Goal: Navigation & Orientation: Understand site structure

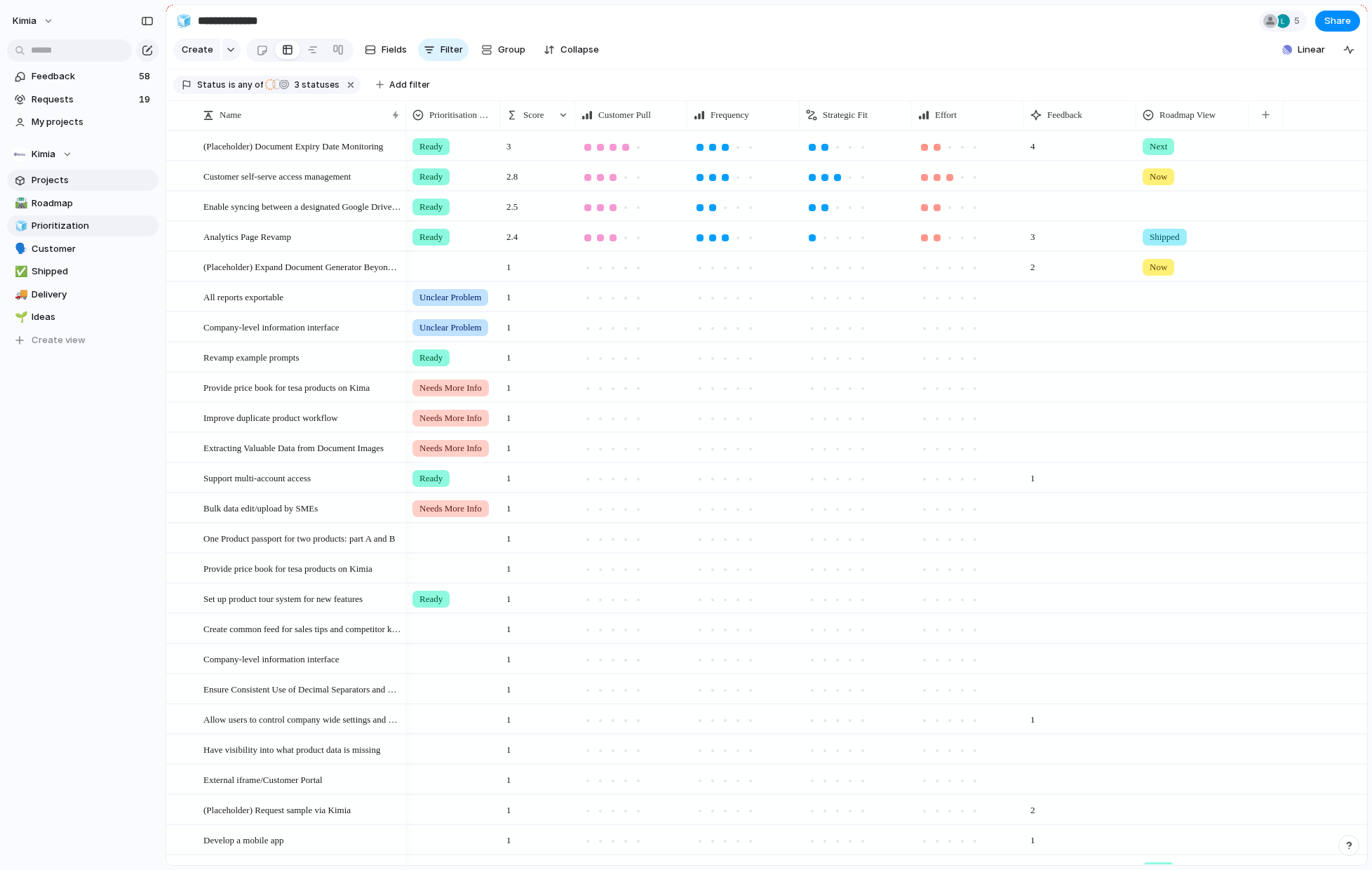
click at [62, 190] on link "Projects" at bounding box center [83, 180] width 151 height 21
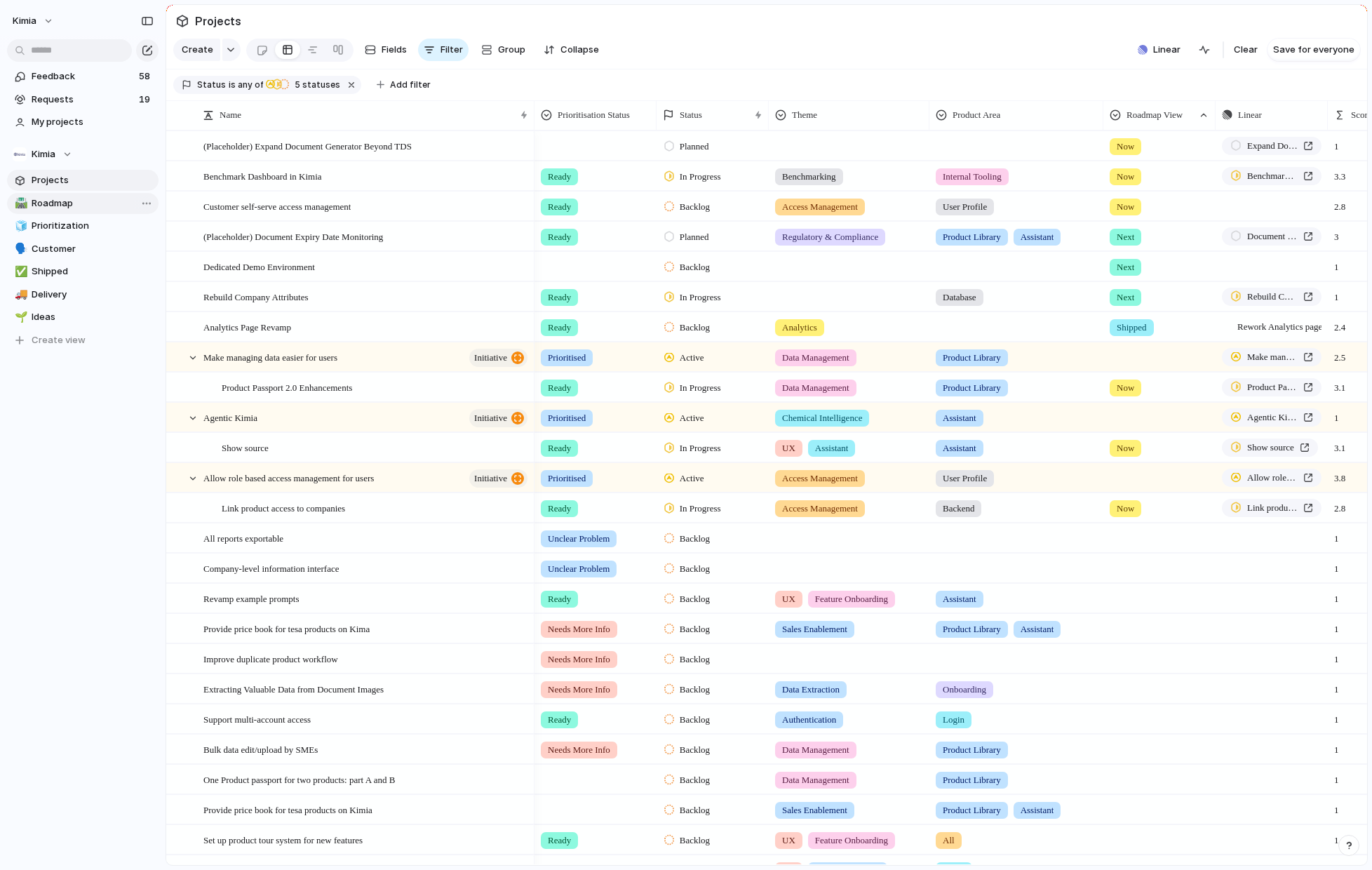
click at [66, 206] on span "Roadmap" at bounding box center [92, 203] width 122 height 14
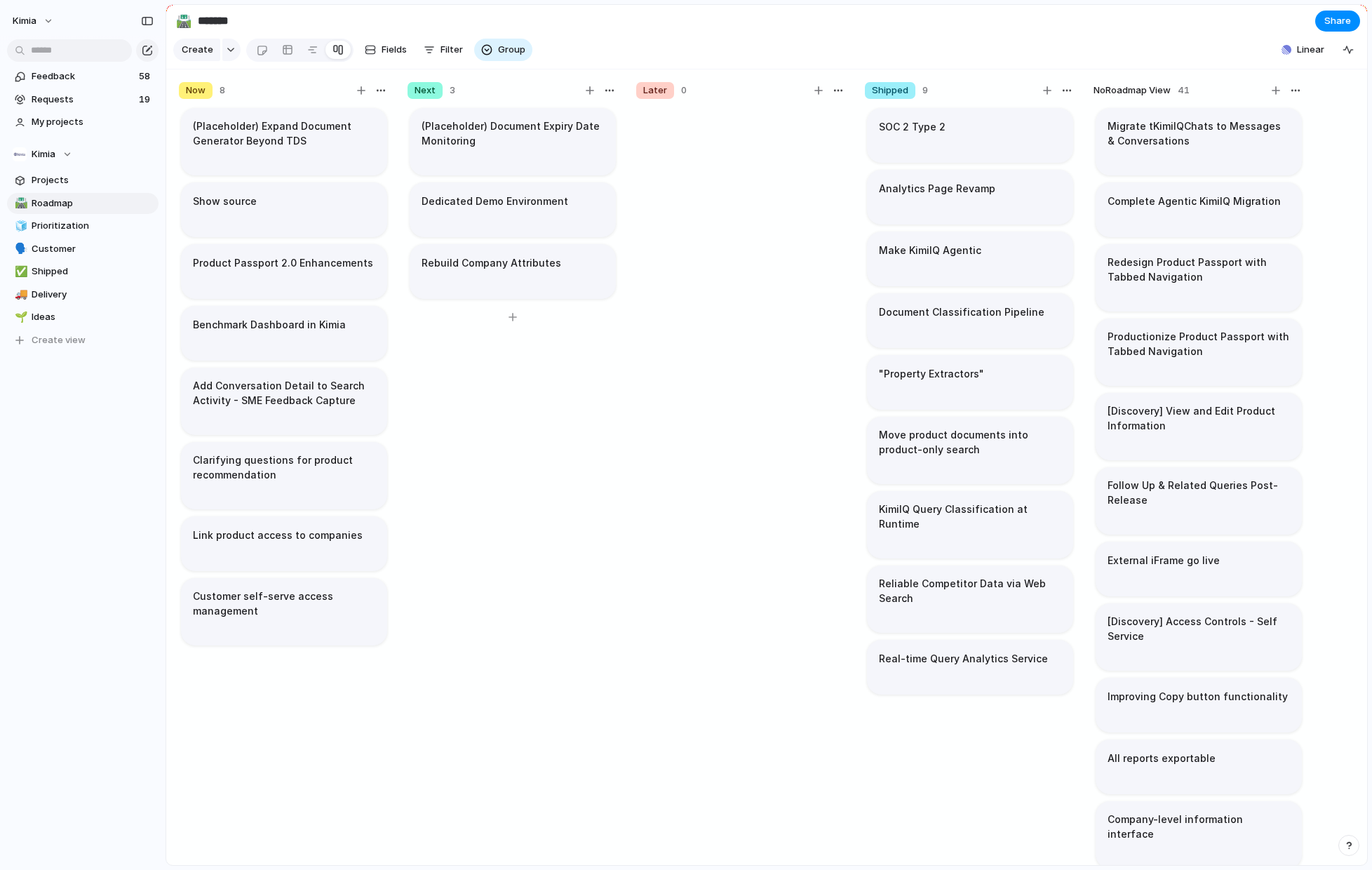
click at [572, 477] on div "(Placeholder) Document Expiry Date Monitoring Dedicated Demo Environment Rebuil…" at bounding box center [513, 492] width 210 height 773
